Goal: Information Seeking & Learning: Learn about a topic

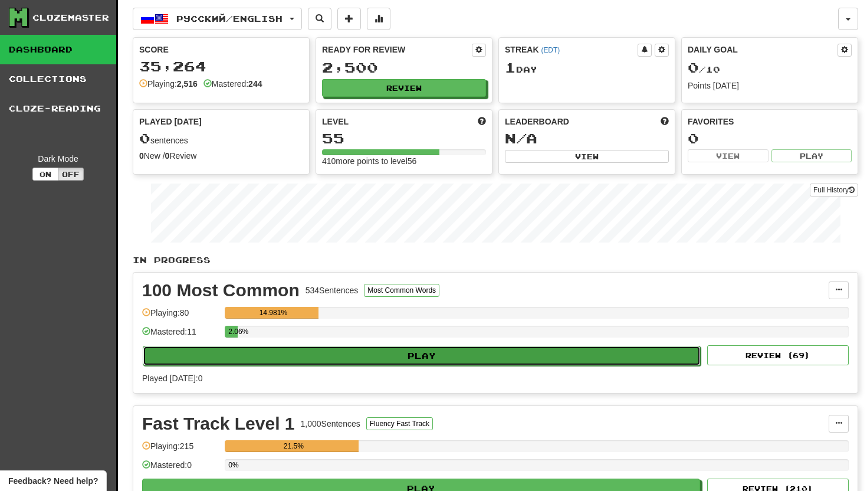
click at [423, 352] on button "Play" at bounding box center [422, 356] width 558 height 20
select select "**"
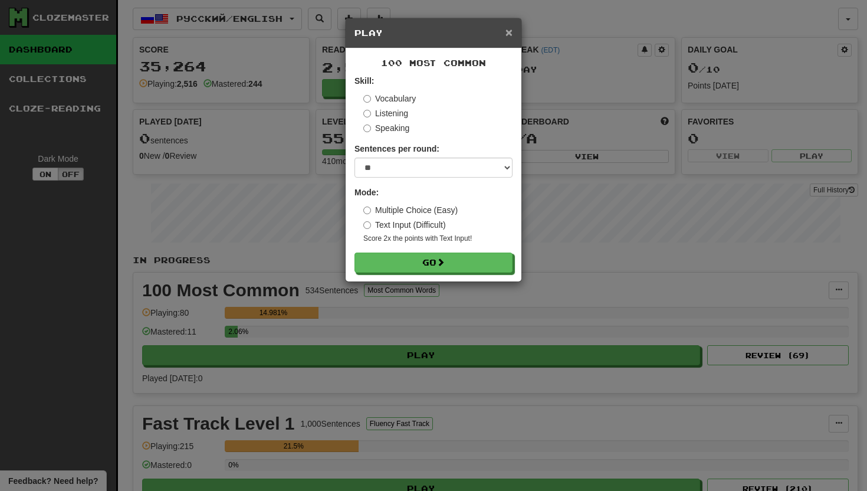
click at [510, 38] on span "×" at bounding box center [508, 32] width 7 height 14
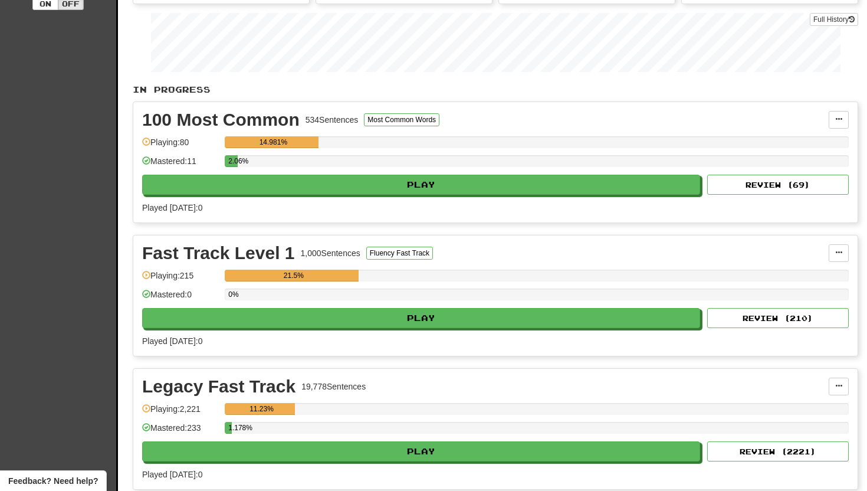
scroll to position [203, 0]
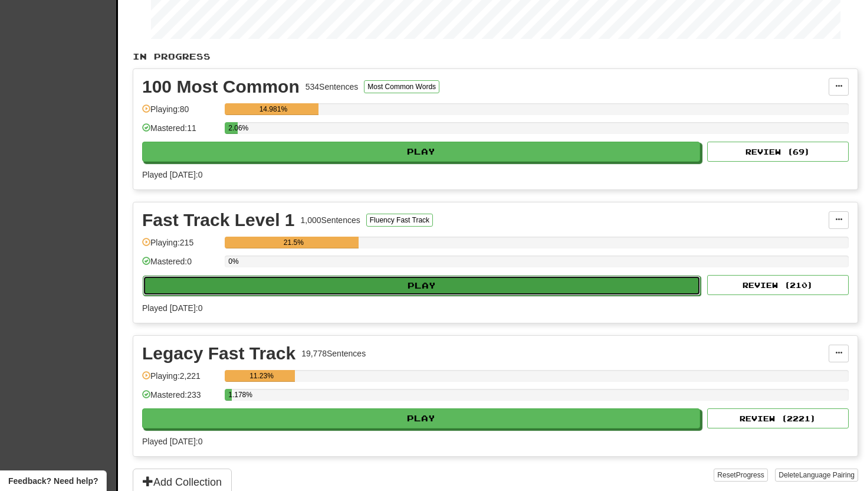
click at [384, 282] on button "Play" at bounding box center [422, 285] width 558 height 20
select select "**"
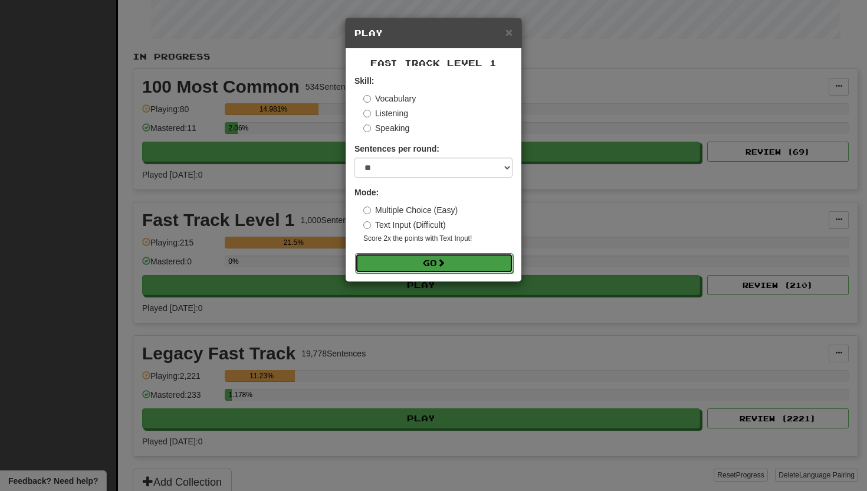
click at [395, 264] on button "Go" at bounding box center [434, 263] width 158 height 20
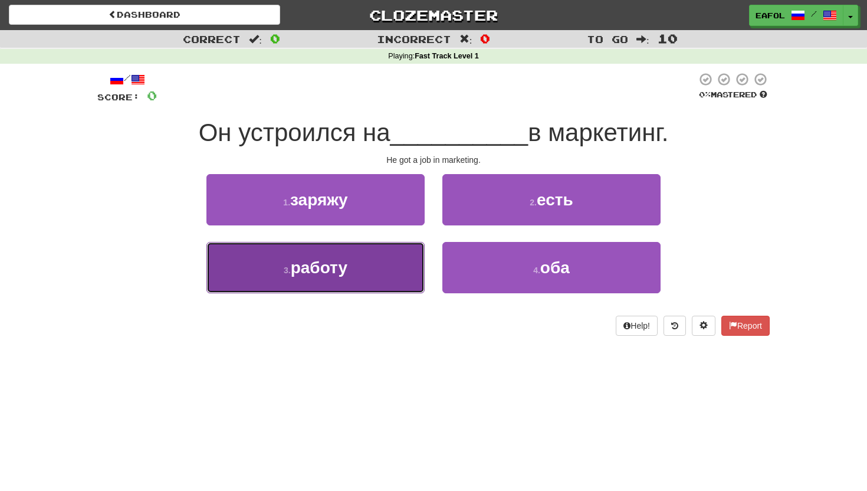
click at [311, 265] on span "работу" at bounding box center [319, 267] width 57 height 18
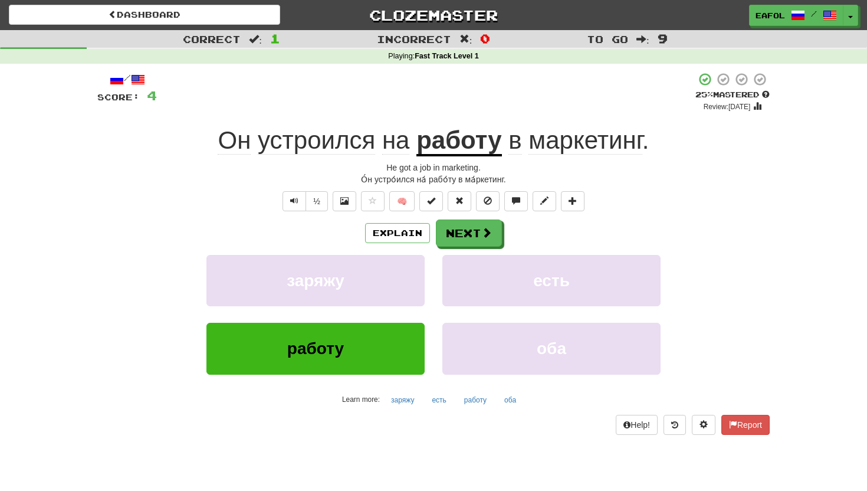
click at [382, 147] on span "устроился" at bounding box center [396, 140] width 28 height 28
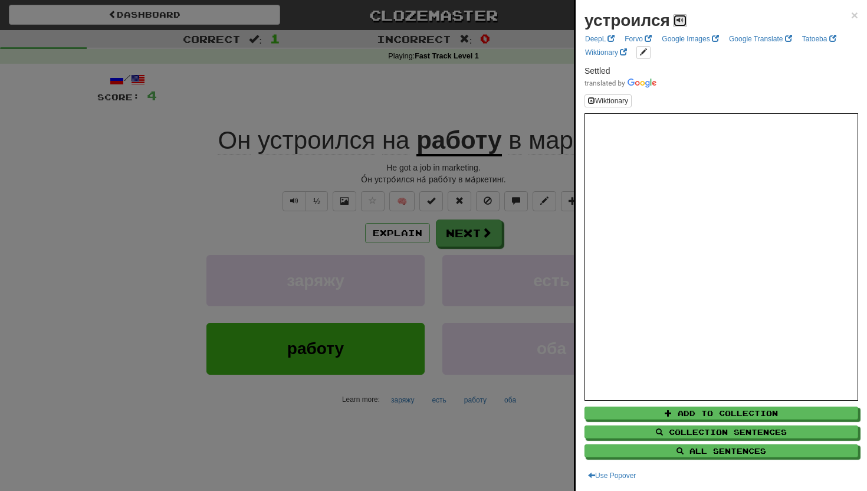
click at [680, 21] on span at bounding box center [679, 20] width 7 height 7
click at [853, 13] on span "×" at bounding box center [854, 15] width 7 height 14
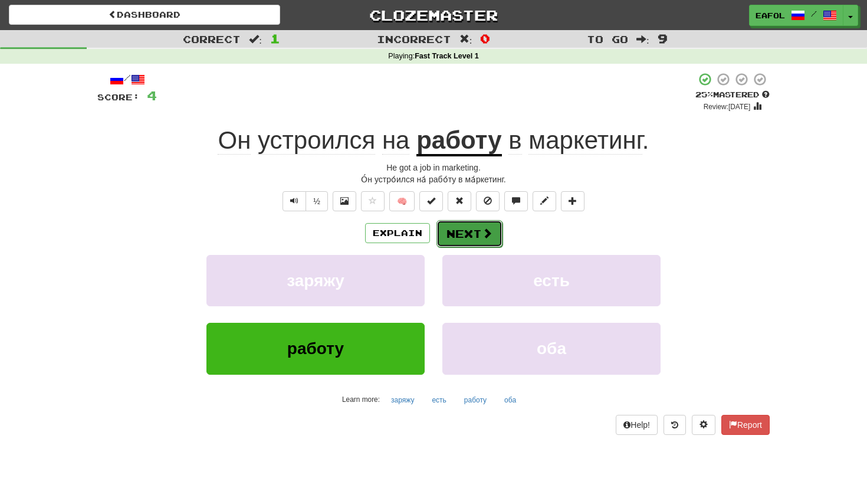
click at [452, 234] on button "Next" at bounding box center [469, 233] width 66 height 27
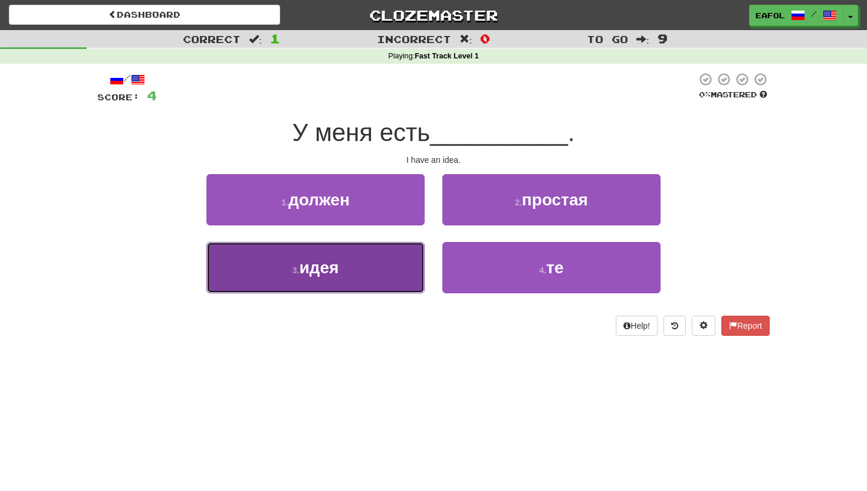
click at [362, 261] on button "3 . идея" at bounding box center [315, 267] width 218 height 51
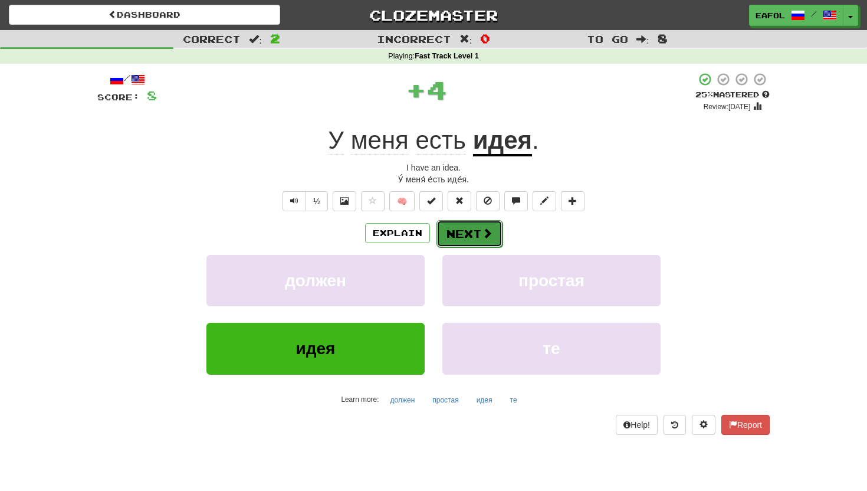
click at [456, 234] on button "Next" at bounding box center [469, 233] width 66 height 27
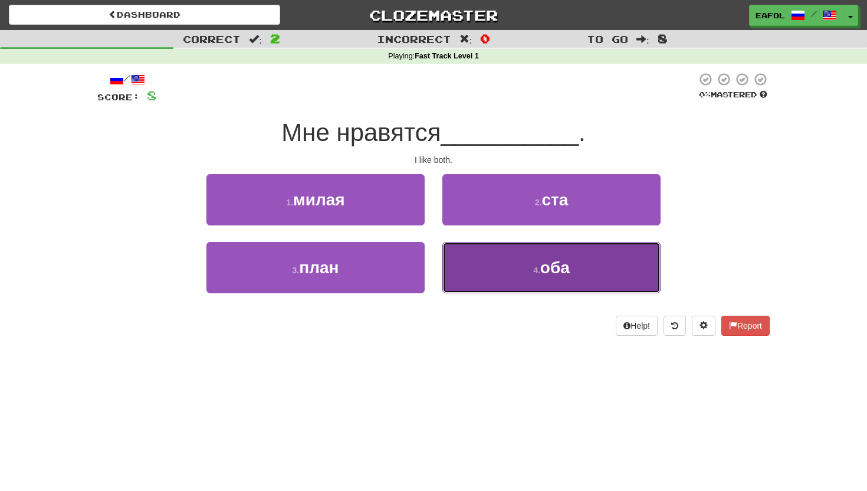
click at [504, 272] on button "4 . оба" at bounding box center [551, 267] width 218 height 51
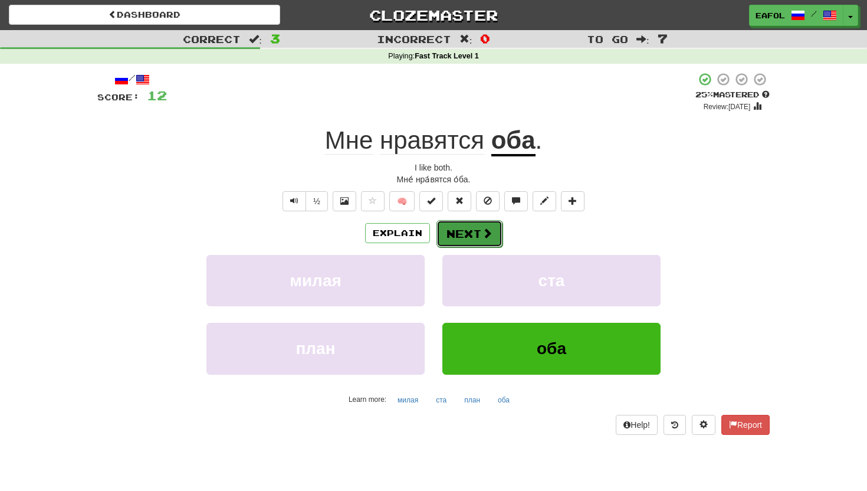
click at [480, 232] on button "Next" at bounding box center [469, 233] width 66 height 27
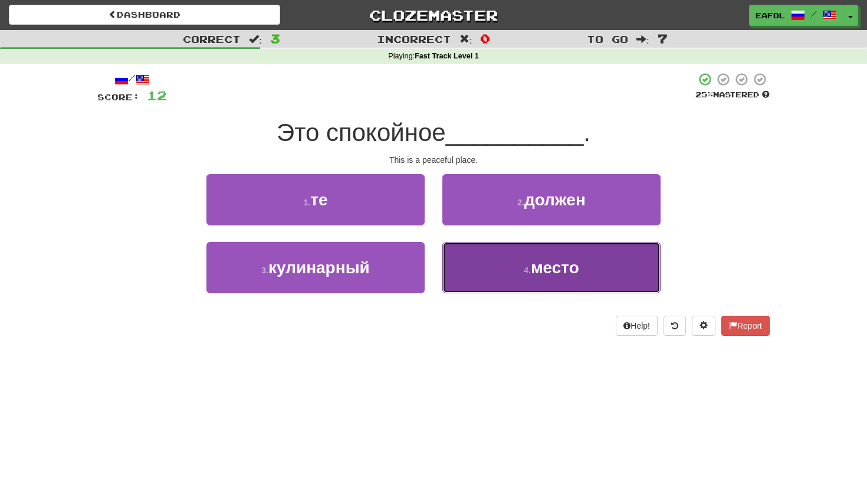
click at [513, 262] on button "4 . место" at bounding box center [551, 267] width 218 height 51
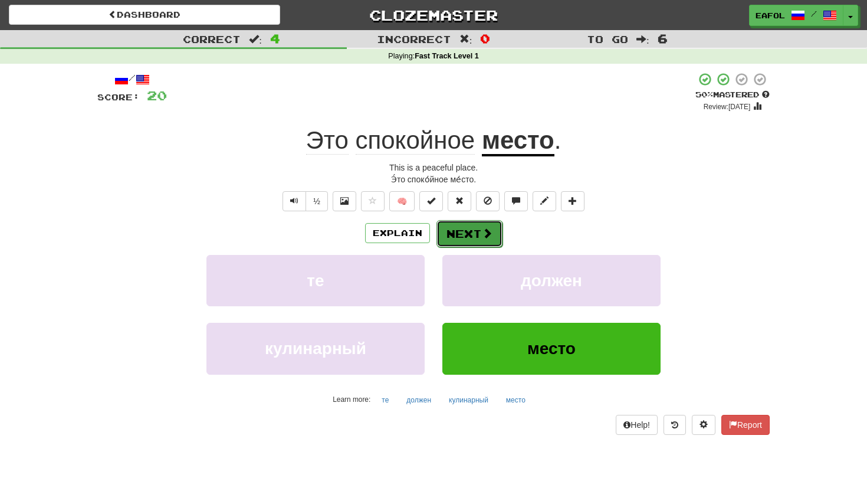
click at [482, 237] on span at bounding box center [487, 233] width 11 height 11
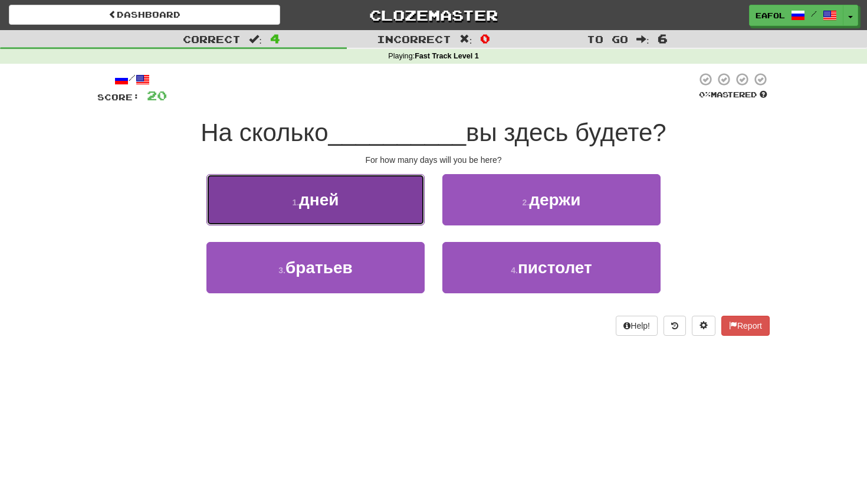
click at [350, 218] on button "1 . дней" at bounding box center [315, 199] width 218 height 51
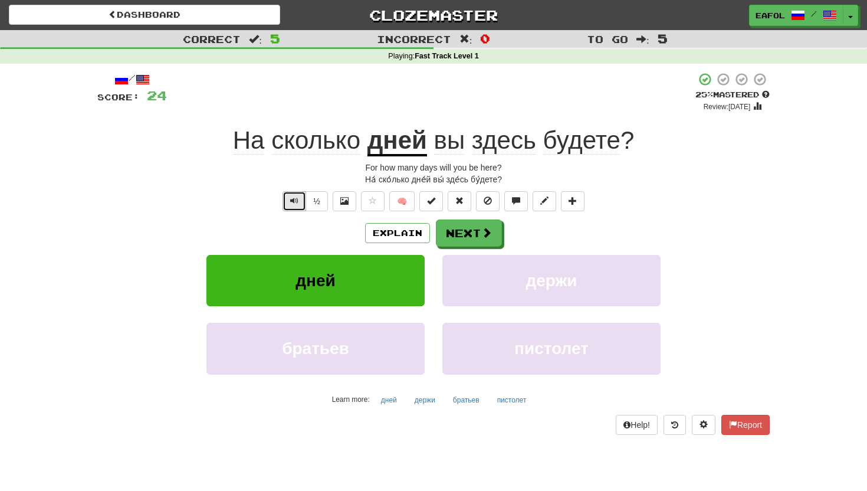
click at [298, 200] on span "Text-to-speech controls" at bounding box center [294, 200] width 8 height 8
click at [456, 233] on button "Next" at bounding box center [469, 233] width 66 height 27
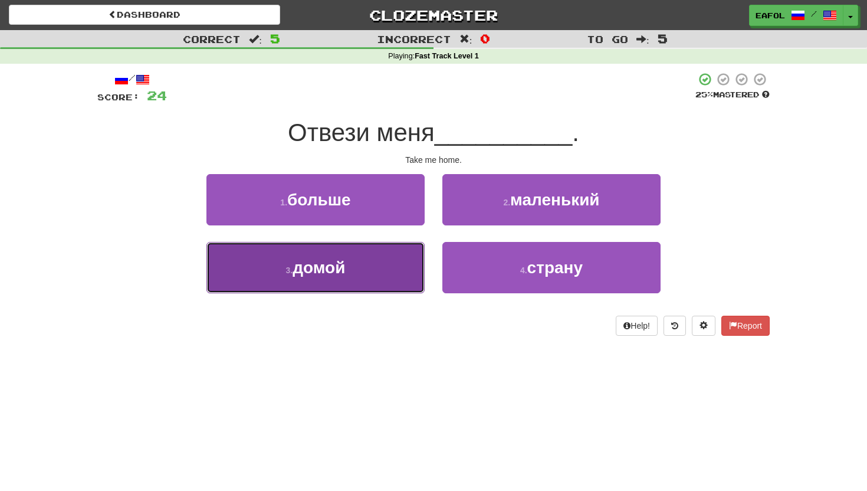
click at [376, 267] on button "3 . домой" at bounding box center [315, 267] width 218 height 51
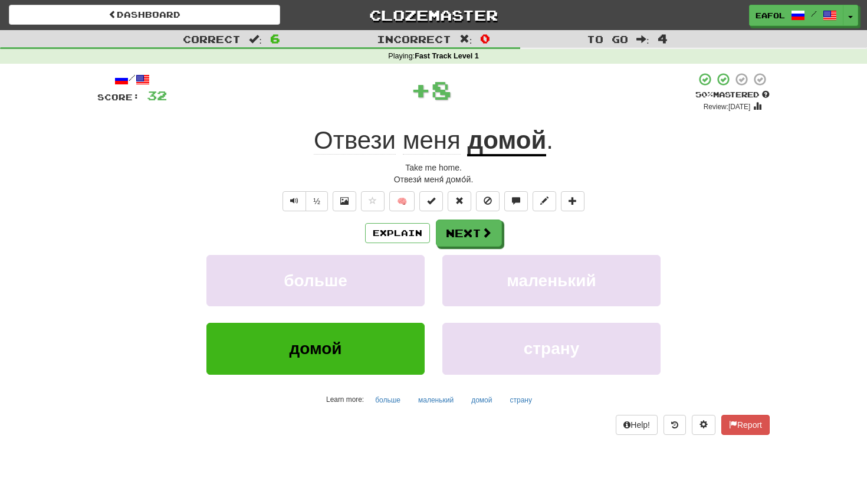
click at [403, 144] on span "Отвези" at bounding box center [432, 140] width 58 height 28
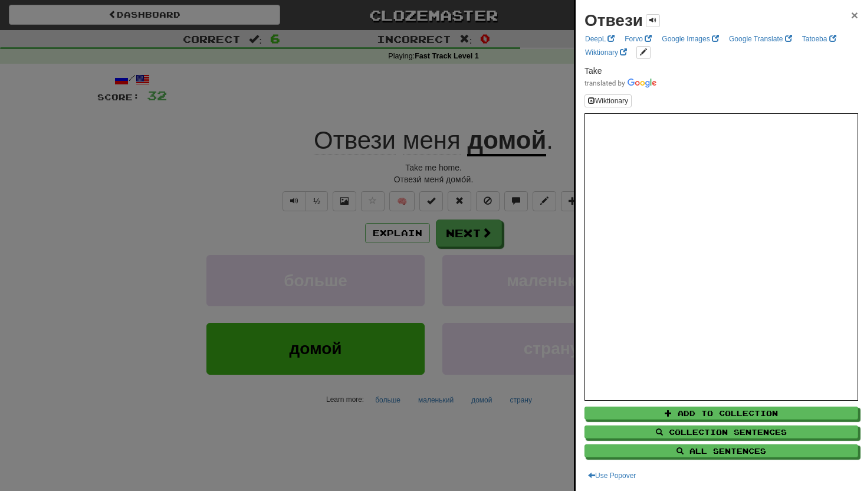
click at [854, 19] on span "×" at bounding box center [854, 15] width 7 height 14
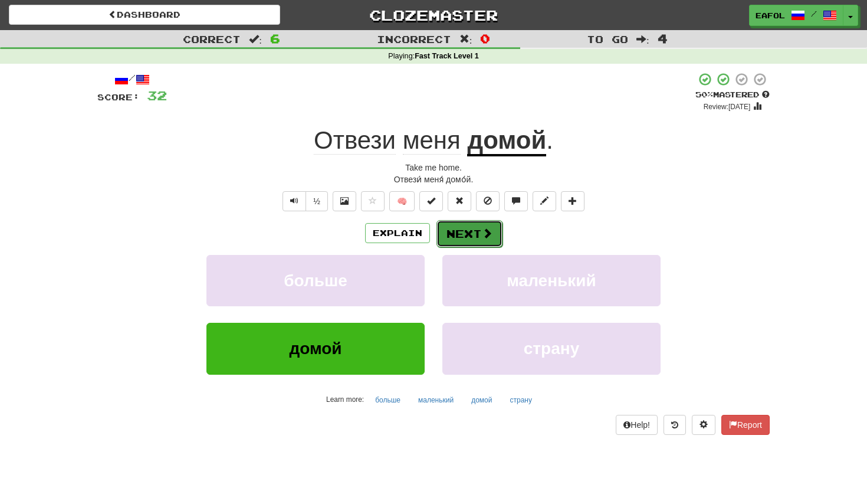
click at [448, 239] on button "Next" at bounding box center [469, 233] width 66 height 27
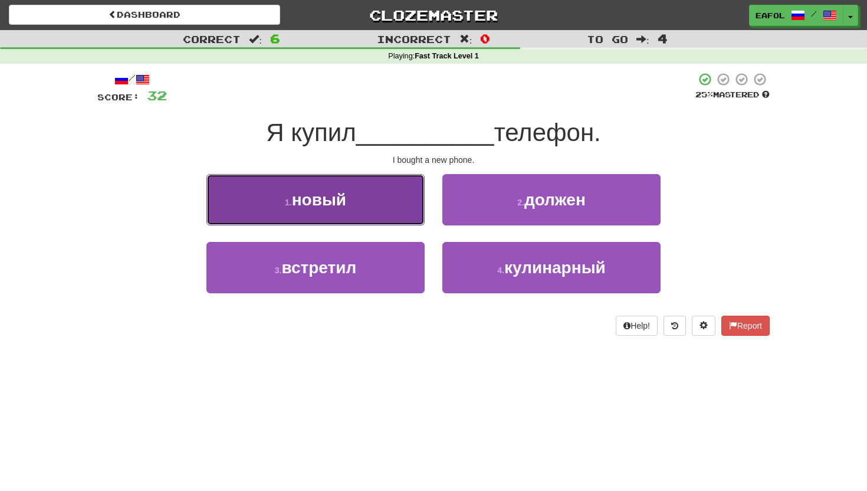
click at [370, 214] on button "1 . новый" at bounding box center [315, 199] width 218 height 51
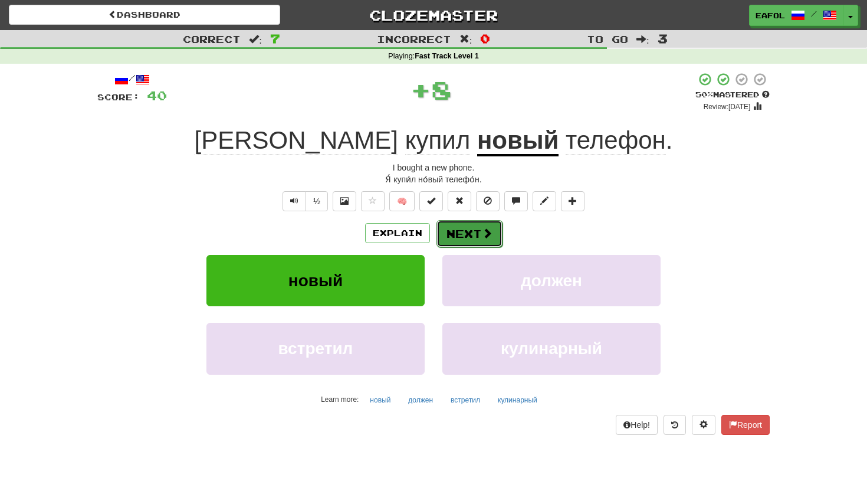
click at [471, 226] on button "Next" at bounding box center [469, 233] width 66 height 27
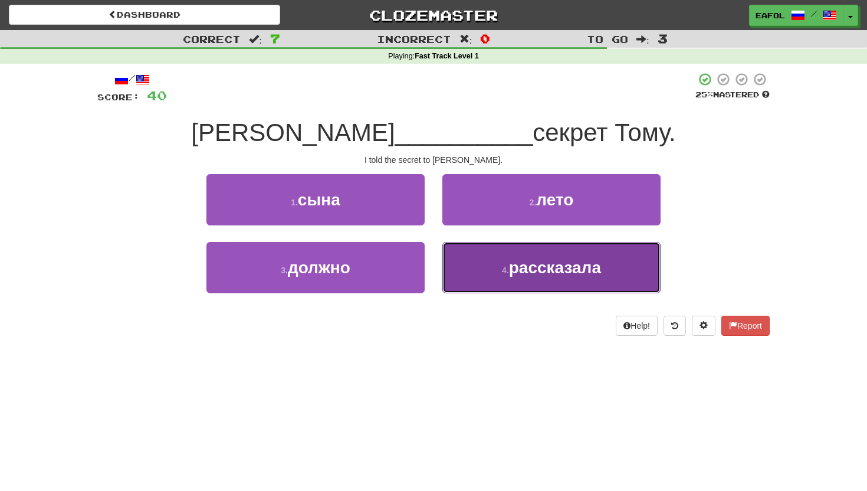
click at [502, 272] on small "4 ." at bounding box center [505, 269] width 7 height 9
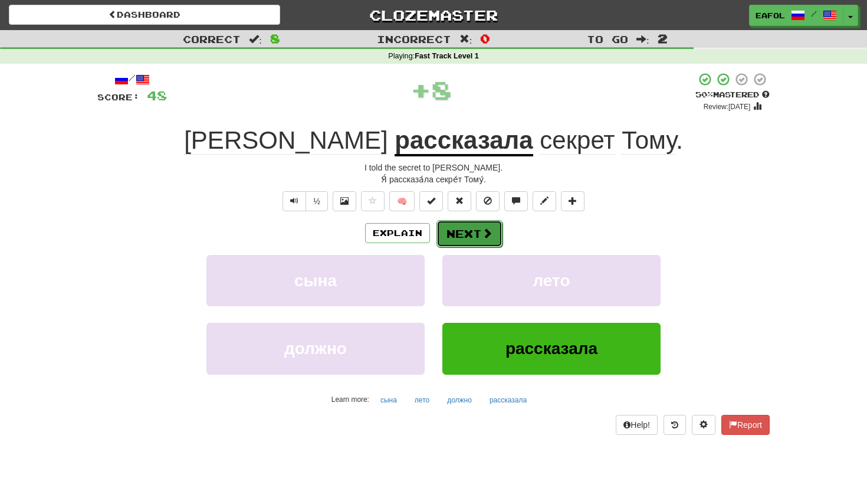
click at [485, 224] on button "Next" at bounding box center [469, 233] width 66 height 27
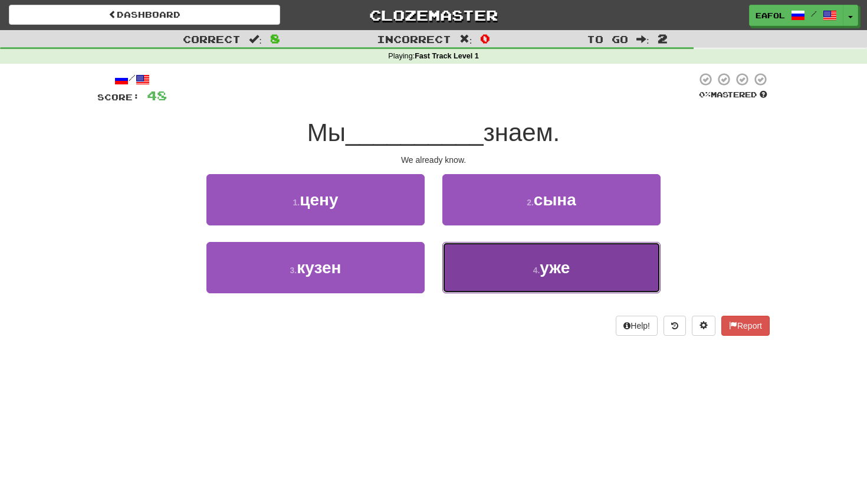
click at [500, 269] on button "4 . уже" at bounding box center [551, 267] width 218 height 51
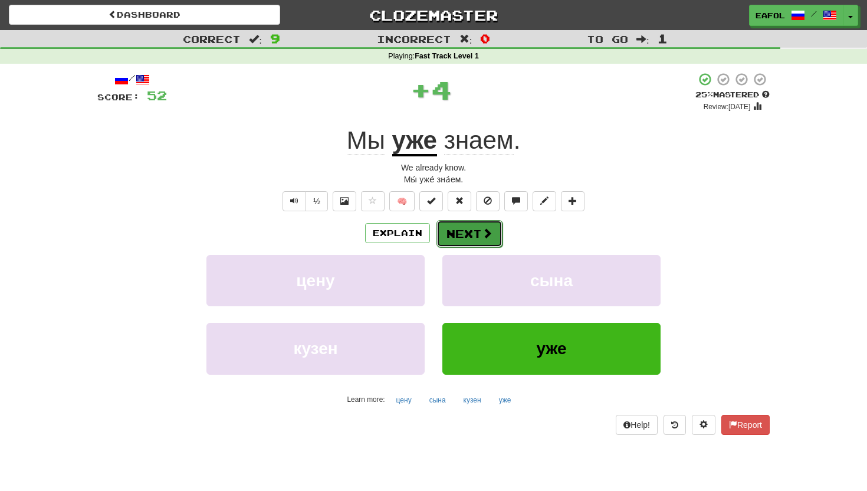
click at [466, 235] on button "Next" at bounding box center [469, 233] width 66 height 27
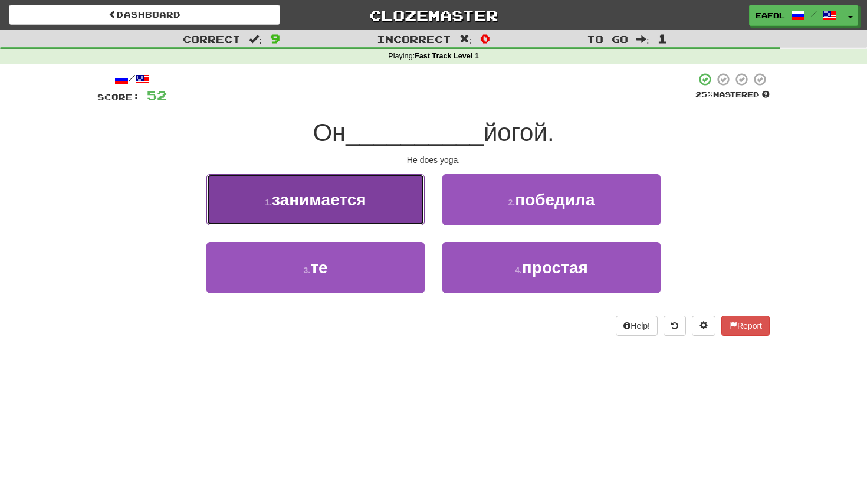
click at [398, 199] on button "1 . занимается" at bounding box center [315, 199] width 218 height 51
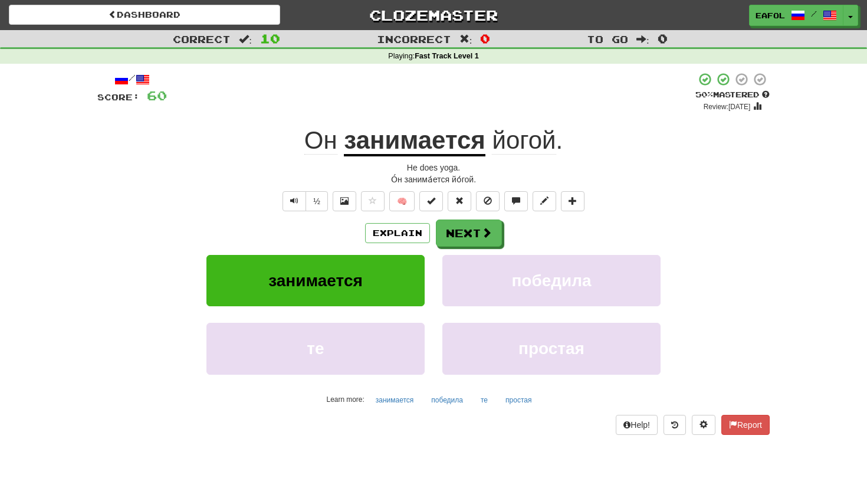
click at [362, 150] on u "занимается" at bounding box center [414, 141] width 141 height 30
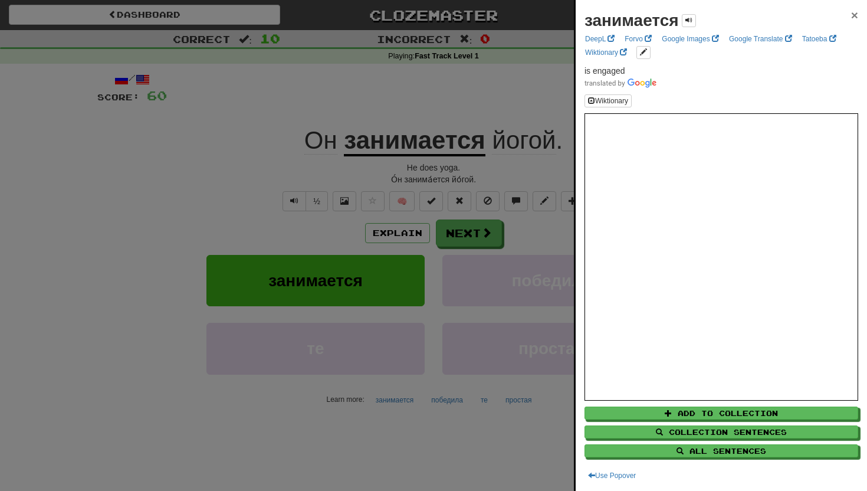
click at [853, 12] on span "×" at bounding box center [854, 15] width 7 height 14
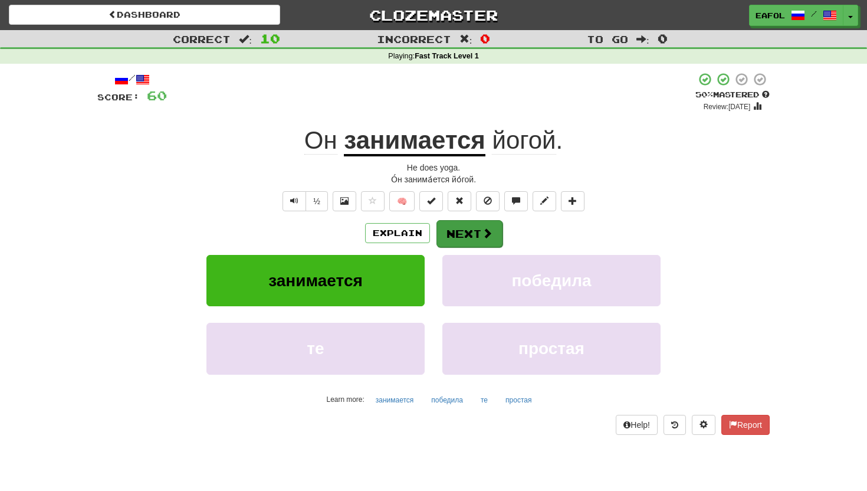
click at [467, 219] on div "Explain Next" at bounding box center [433, 232] width 672 height 27
click at [461, 233] on button "Next" at bounding box center [469, 233] width 66 height 27
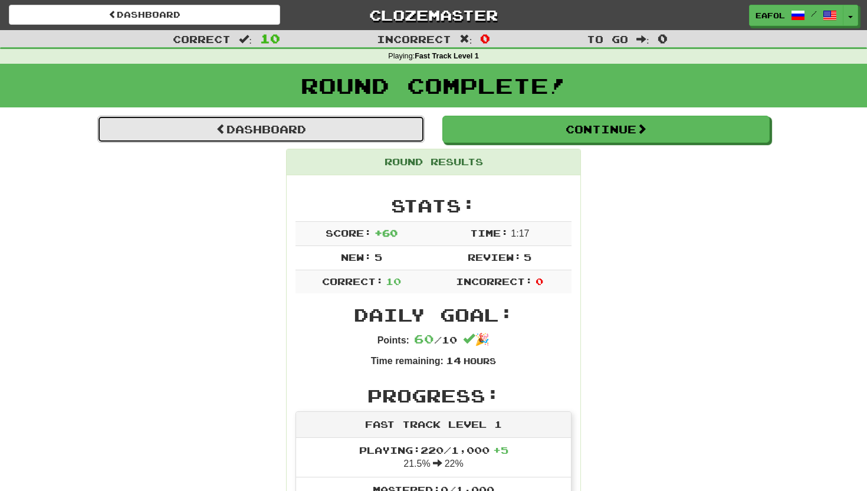
click at [373, 127] on link "Dashboard" at bounding box center [260, 129] width 327 height 27
